Goal: Find specific page/section: Find specific page/section

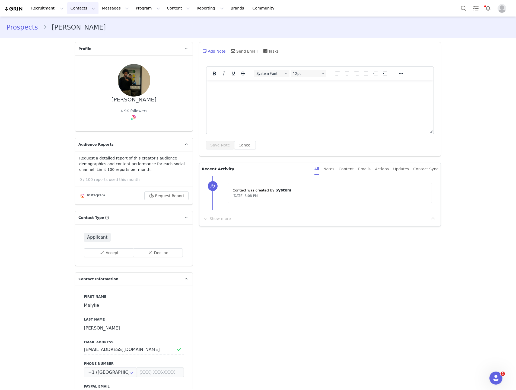
scroll to position [0, 0]
click at [78, 3] on button "Contacts Contacts" at bounding box center [82, 8] width 31 height 12
click at [76, 20] on link "Creators" at bounding box center [84, 24] width 43 height 10
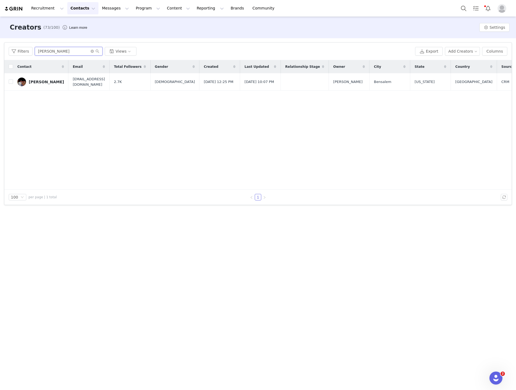
click at [47, 50] on input "[PERSON_NAME]" at bounding box center [69, 51] width 68 height 9
type input "[PERSON_NAME]"
click at [39, 83] on div "[PERSON_NAME]" at bounding box center [46, 82] width 35 height 4
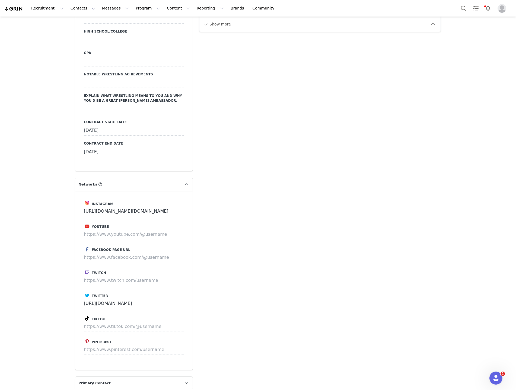
scroll to position [808, 0]
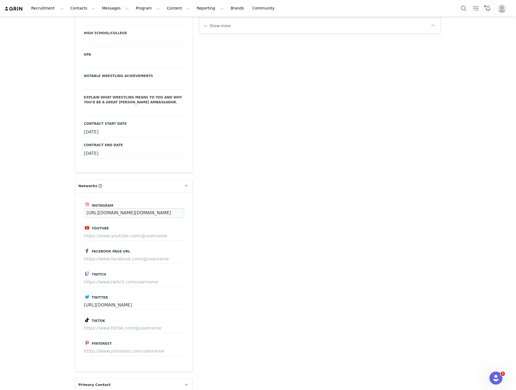
click at [163, 213] on input "[URL][DOMAIN_NAME][DOMAIN_NAME]" at bounding box center [134, 213] width 100 height 10
click at [167, 213] on input "[URL][DOMAIN_NAME][DOMAIN_NAME]" at bounding box center [134, 213] width 100 height 10
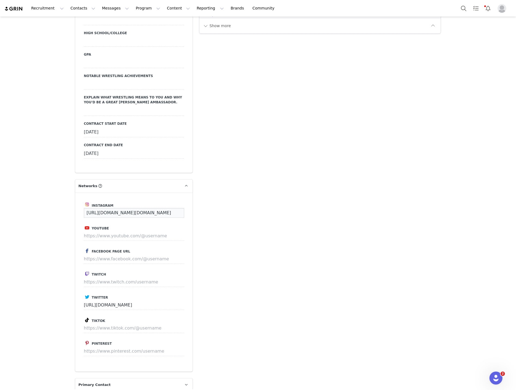
click at [167, 213] on input "[URL][DOMAIN_NAME][DOMAIN_NAME]" at bounding box center [134, 213] width 100 height 10
paste input "fiveefourrr/"
click at [229, 210] on div "Add Note Send Email Send Alert Tasks Add Note [PERSON_NAME] Brand Kit ($175.10)…" at bounding box center [320, 146] width 248 height 1831
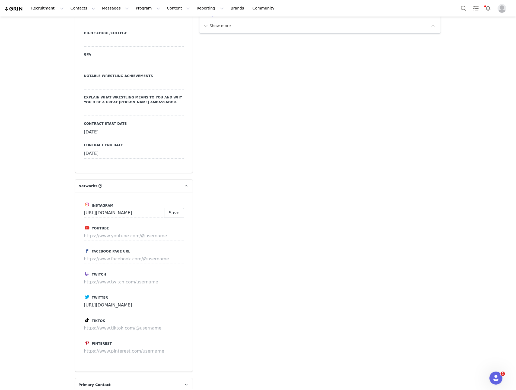
scroll to position [0, 0]
click at [177, 213] on button "Save" at bounding box center [174, 213] width 20 height 10
type input "[URL][DOMAIN_NAME]"
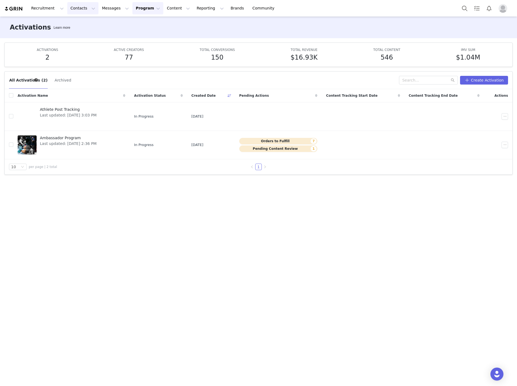
click at [71, 11] on button "Contacts Contacts" at bounding box center [82, 8] width 31 height 12
click at [82, 29] on link "Prospects" at bounding box center [84, 34] width 43 height 10
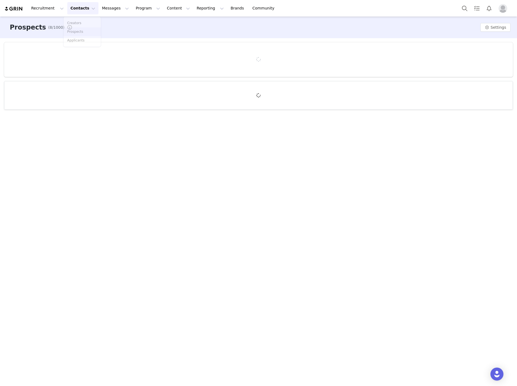
click at [82, 29] on p "Prospects" at bounding box center [75, 31] width 16 height 5
click at [80, 7] on button "Contacts Contacts" at bounding box center [82, 8] width 31 height 12
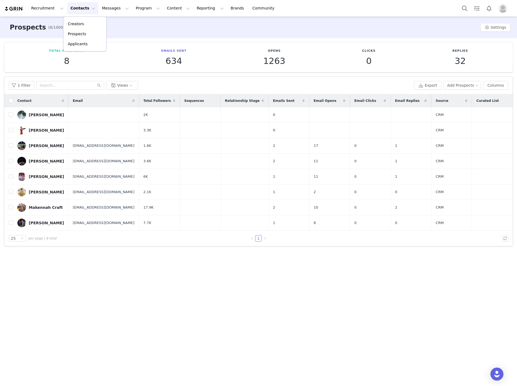
drag, startPoint x: 79, startPoint y: 17, endPoint x: 80, endPoint y: 21, distance: 4.6
click at [79, 20] on div "Creators Prospects Applicants" at bounding box center [84, 34] width 43 height 35
click at [80, 21] on p "Creators" at bounding box center [76, 24] width 16 height 6
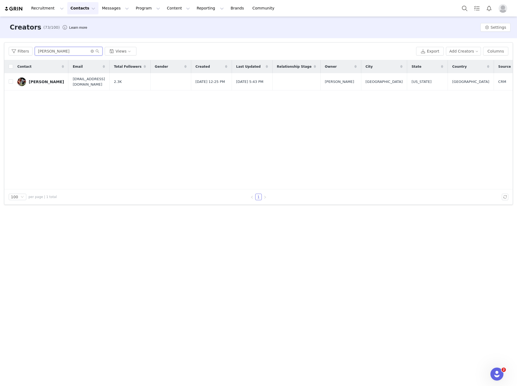
click at [68, 51] on input "[PERSON_NAME]" at bounding box center [69, 51] width 68 height 9
type input "kyle bot"
click at [41, 78] on link "Kyle Botelho" at bounding box center [40, 82] width 47 height 9
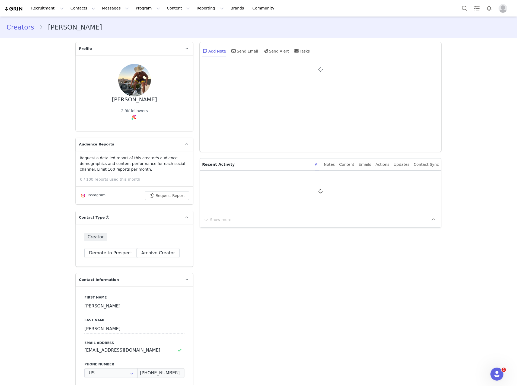
type input "+1 ([GEOGRAPHIC_DATA])"
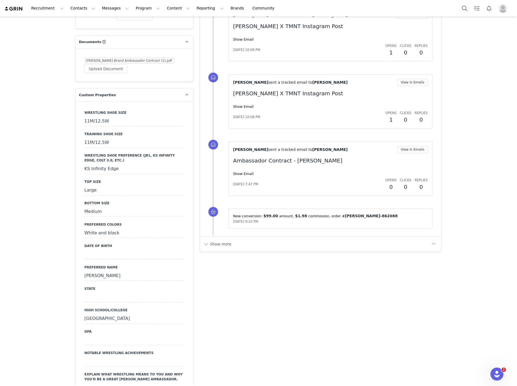
scroll to position [559, 0]
